Goal: Find specific page/section: Find specific page/section

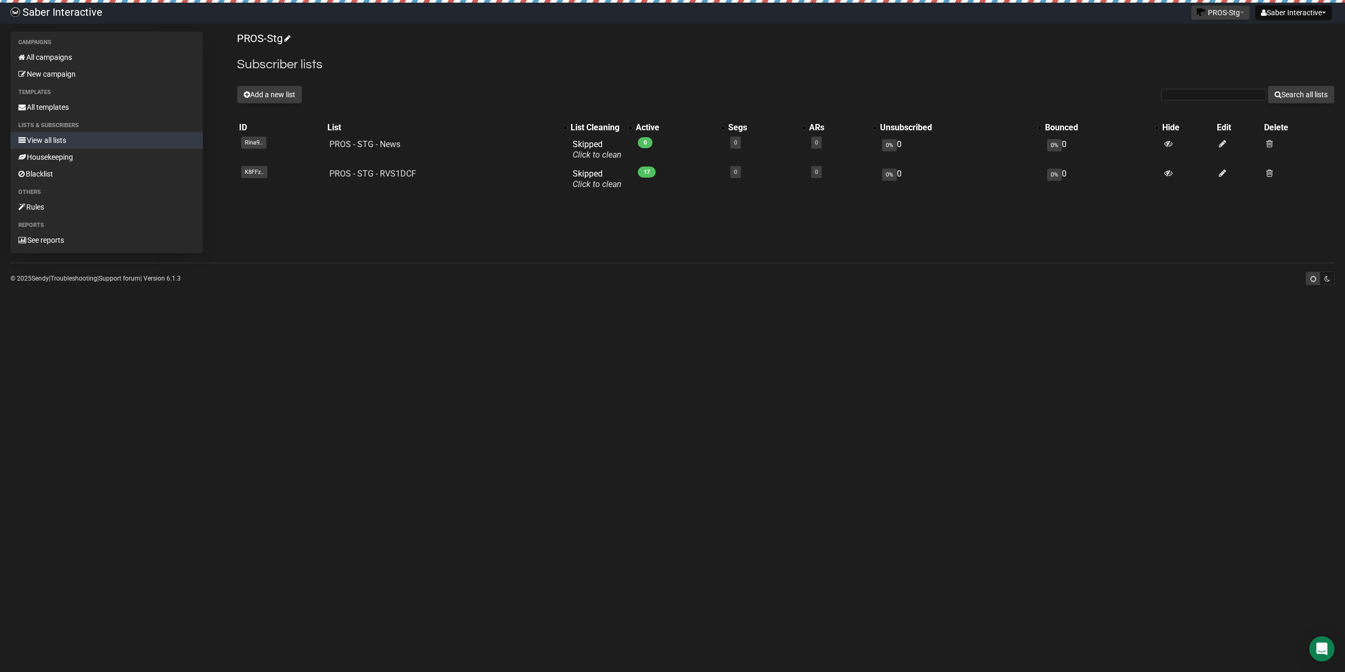
drag, startPoint x: 652, startPoint y: 361, endPoint x: 600, endPoint y: 327, distance: 62.6
click at [651, 360] on body "Saber Interactive Saber Interactive Settings Logout PROS-Stg PROS PROS-Stg Sabe…" at bounding box center [672, 336] width 1345 height 672
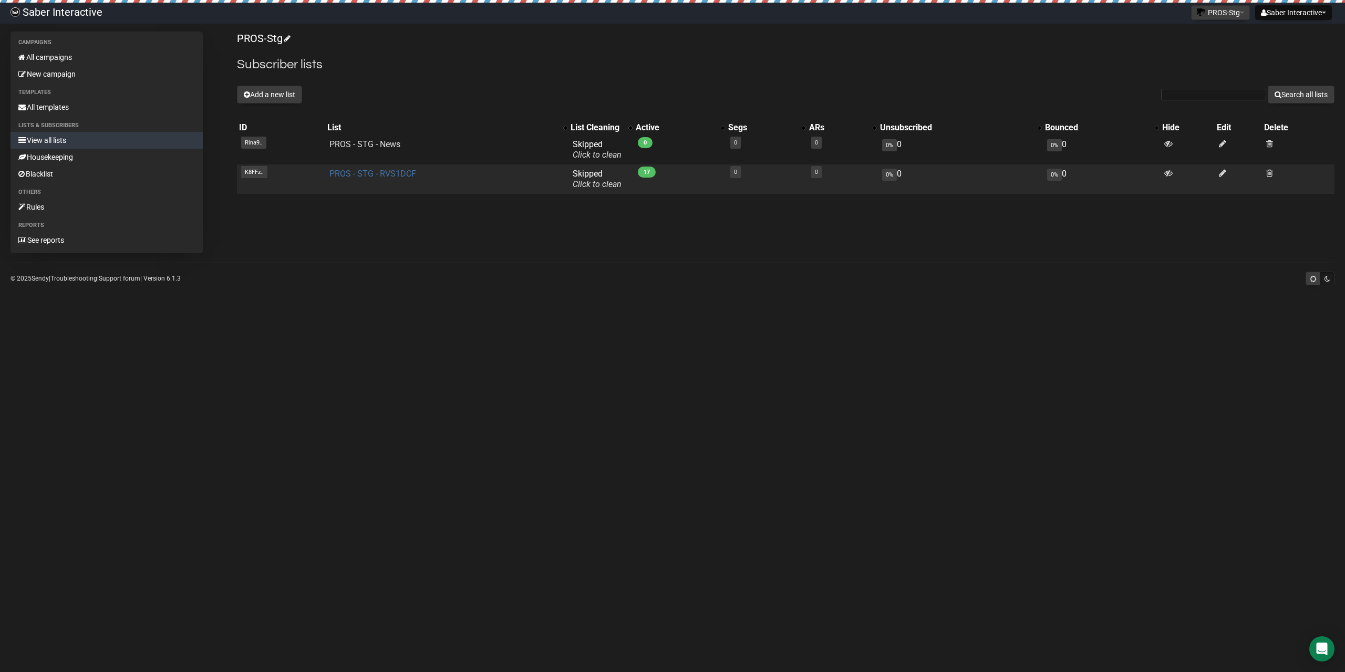
click at [343, 172] on link "PROS - STG - RVS1DCF" at bounding box center [372, 174] width 87 height 10
drag, startPoint x: 335, startPoint y: 175, endPoint x: 425, endPoint y: 174, distance: 90.3
click at [425, 174] on tr "K8FFz.. K8FFzjYM0OTq5SsiIUgP0w PROS - STG - RVS1DCF Skipped You can be flagged …" at bounding box center [785, 178] width 1097 height 29
